Goal: Task Accomplishment & Management: Manage account settings

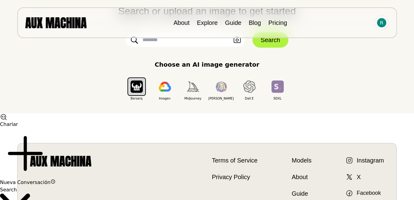
scroll to position [35, 0]
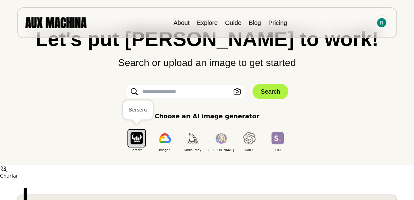
click at [141, 139] on img "button" at bounding box center [137, 138] width 12 height 12
click at [132, 137] on img "button" at bounding box center [137, 138] width 12 height 12
click at [194, 135] on img "button" at bounding box center [193, 138] width 12 height 10
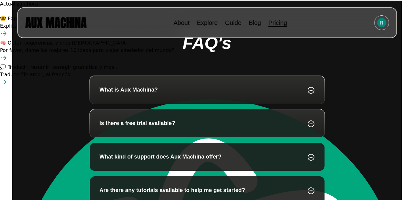
scroll to position [72, 0]
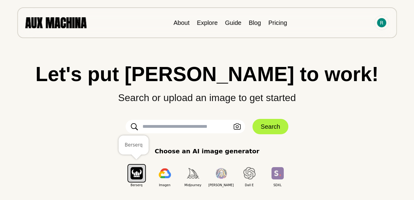
click at [142, 170] on img "button" at bounding box center [137, 173] width 12 height 12
click at [137, 173] on img "button" at bounding box center [137, 173] width 12 height 12
click at [167, 174] on img "button" at bounding box center [165, 173] width 12 height 10
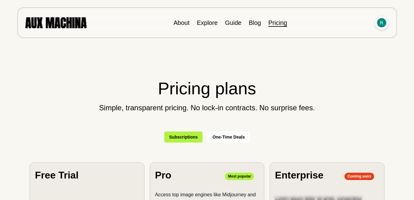
click at [385, 21] on img at bounding box center [381, 22] width 9 height 9
click at [357, 47] on li "Sign out" at bounding box center [358, 50] width 61 height 13
